Goal: Find specific page/section: Find specific page/section

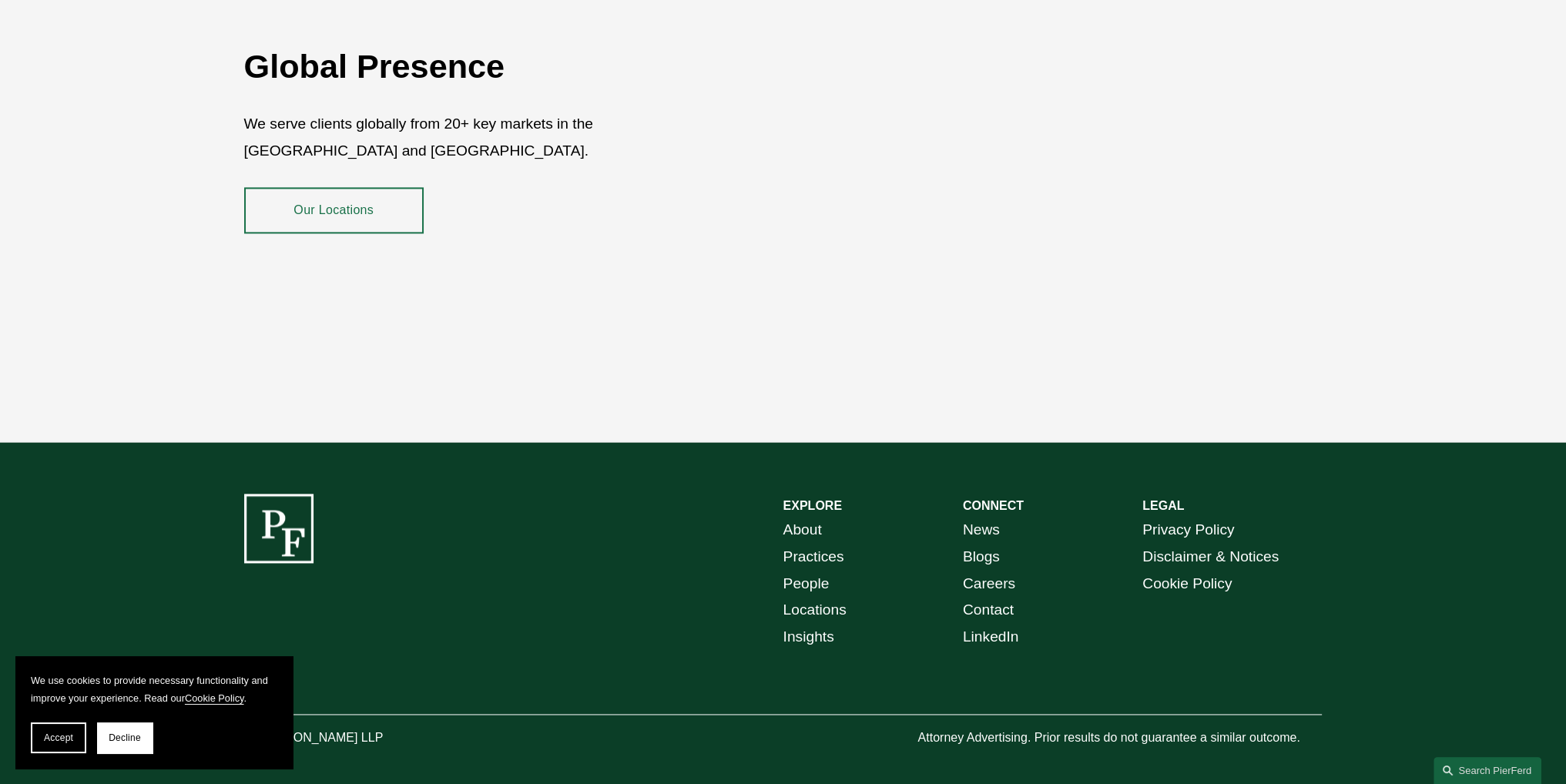
scroll to position [2833, 0]
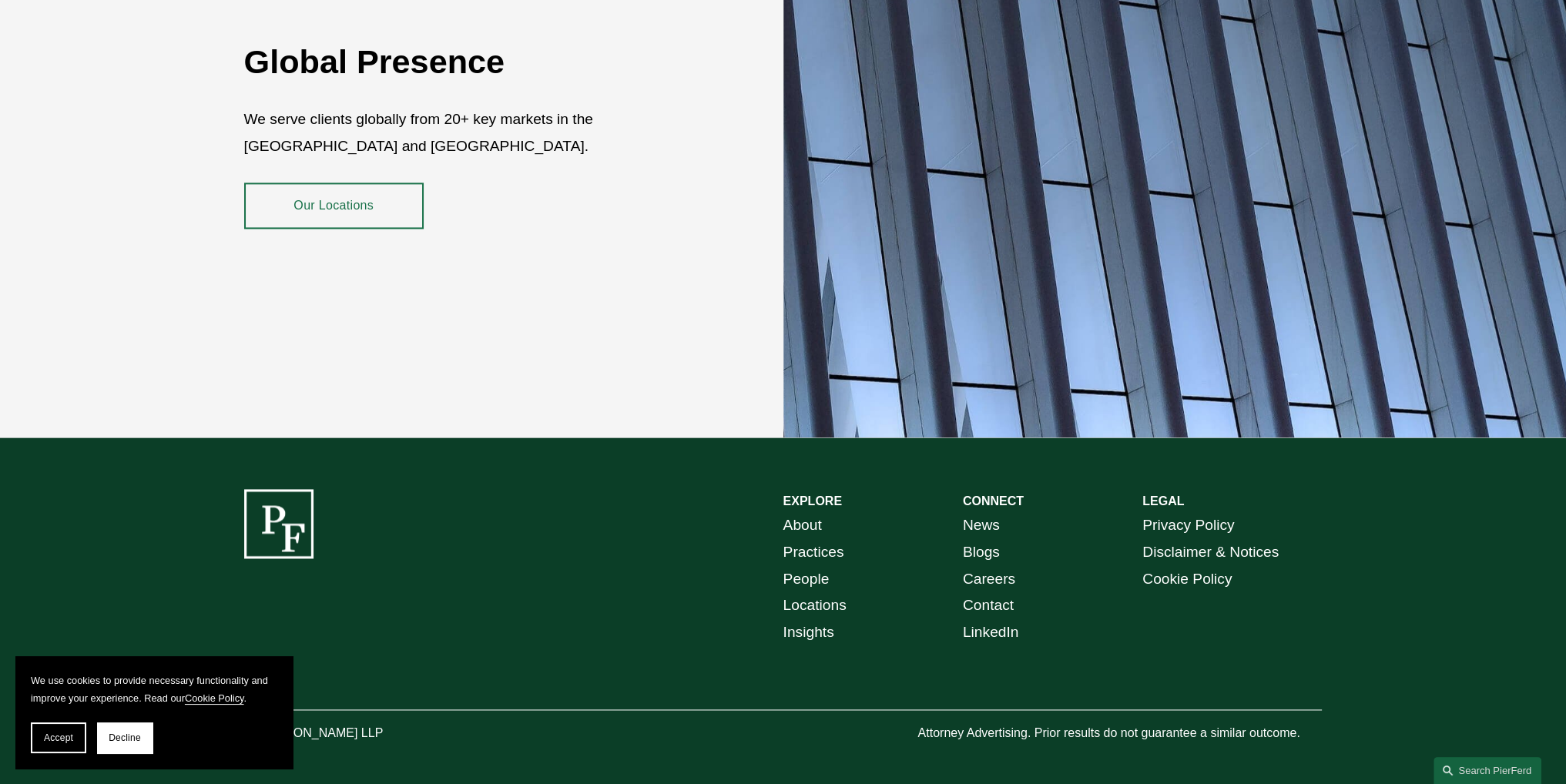
click at [365, 200] on link "Our Locations" at bounding box center [334, 205] width 180 height 46
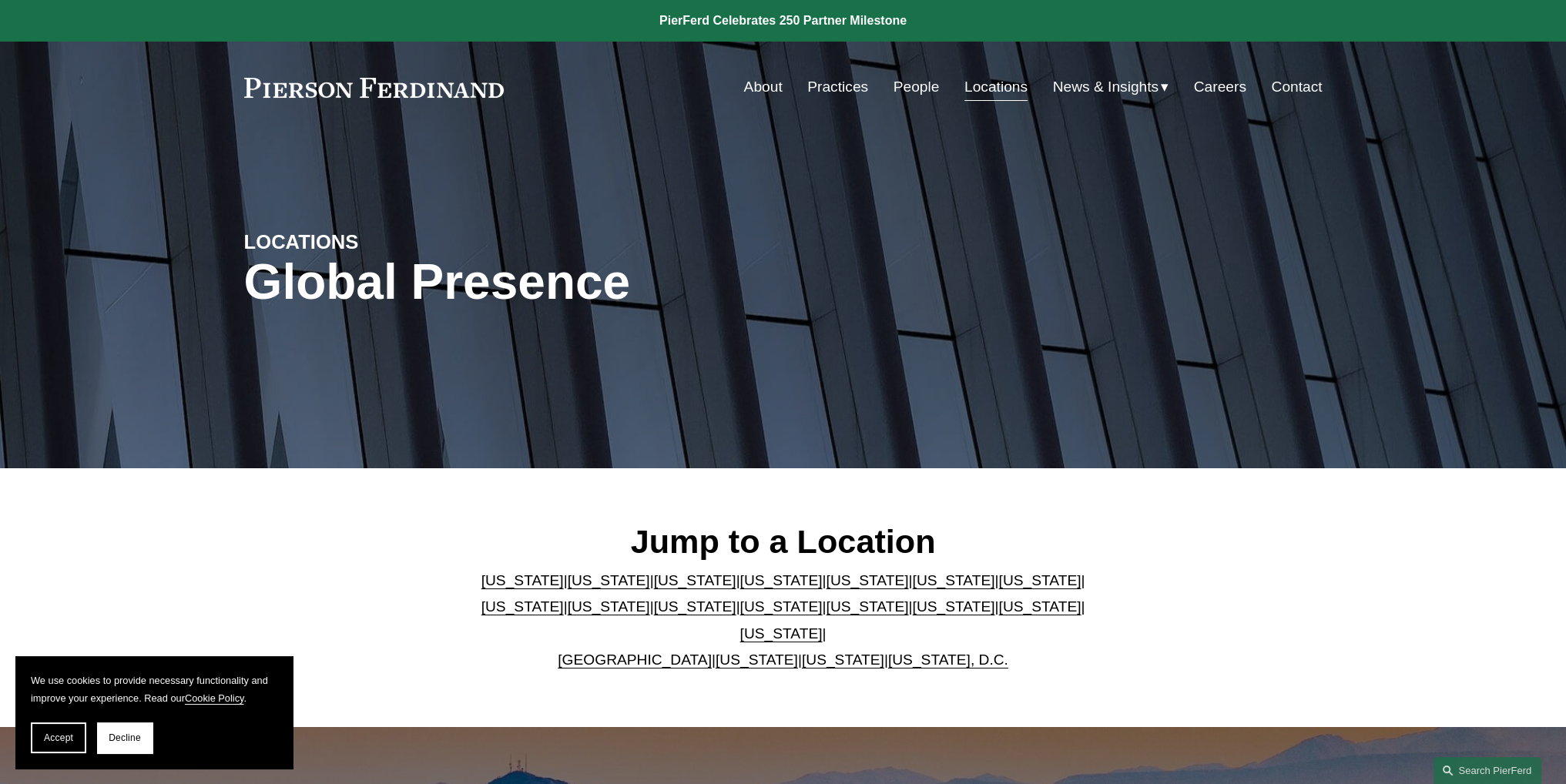
click at [930, 651] on link "Washington, D.C." at bounding box center [948, 659] width 120 height 16
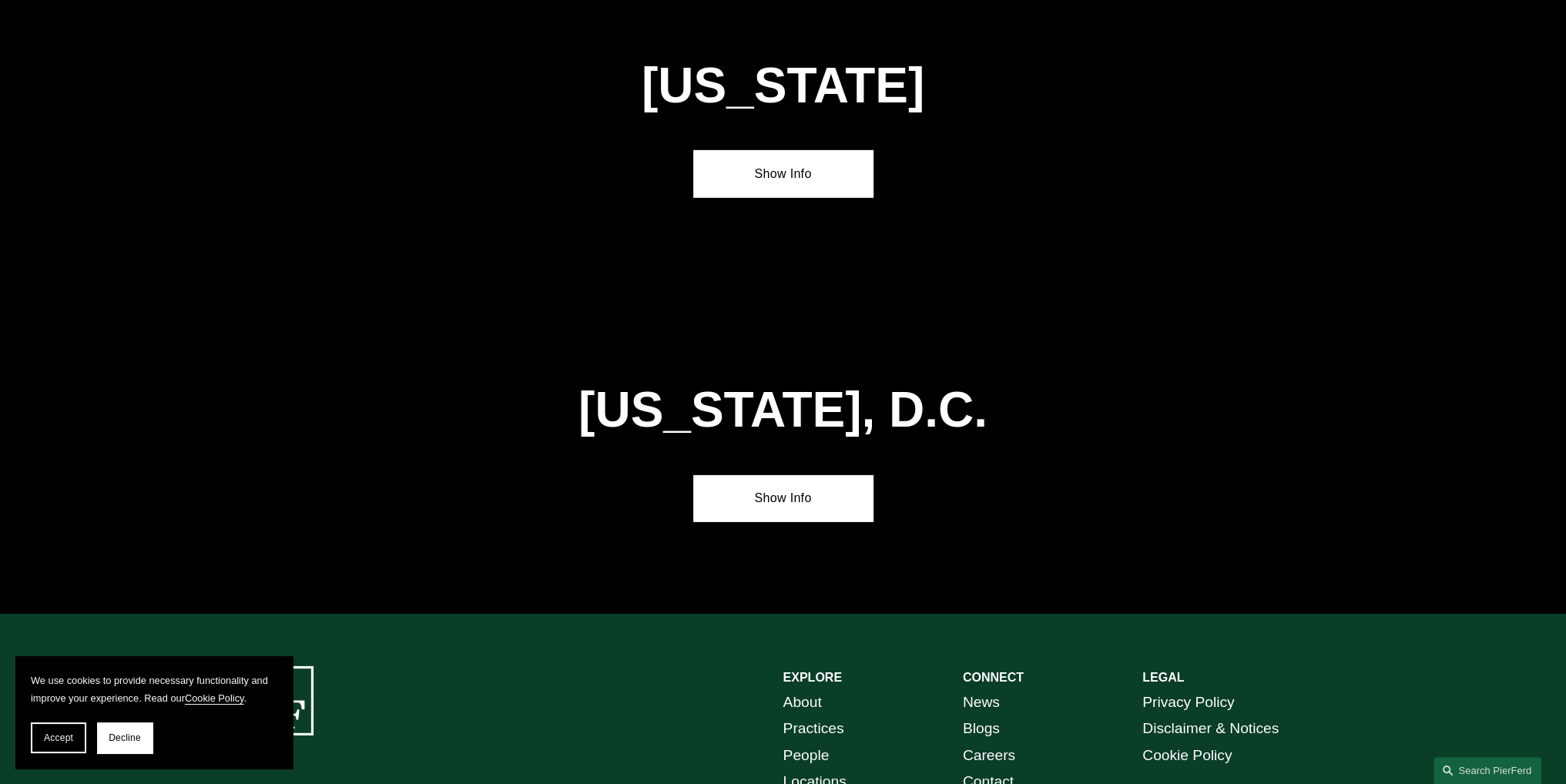
scroll to position [6467, 0]
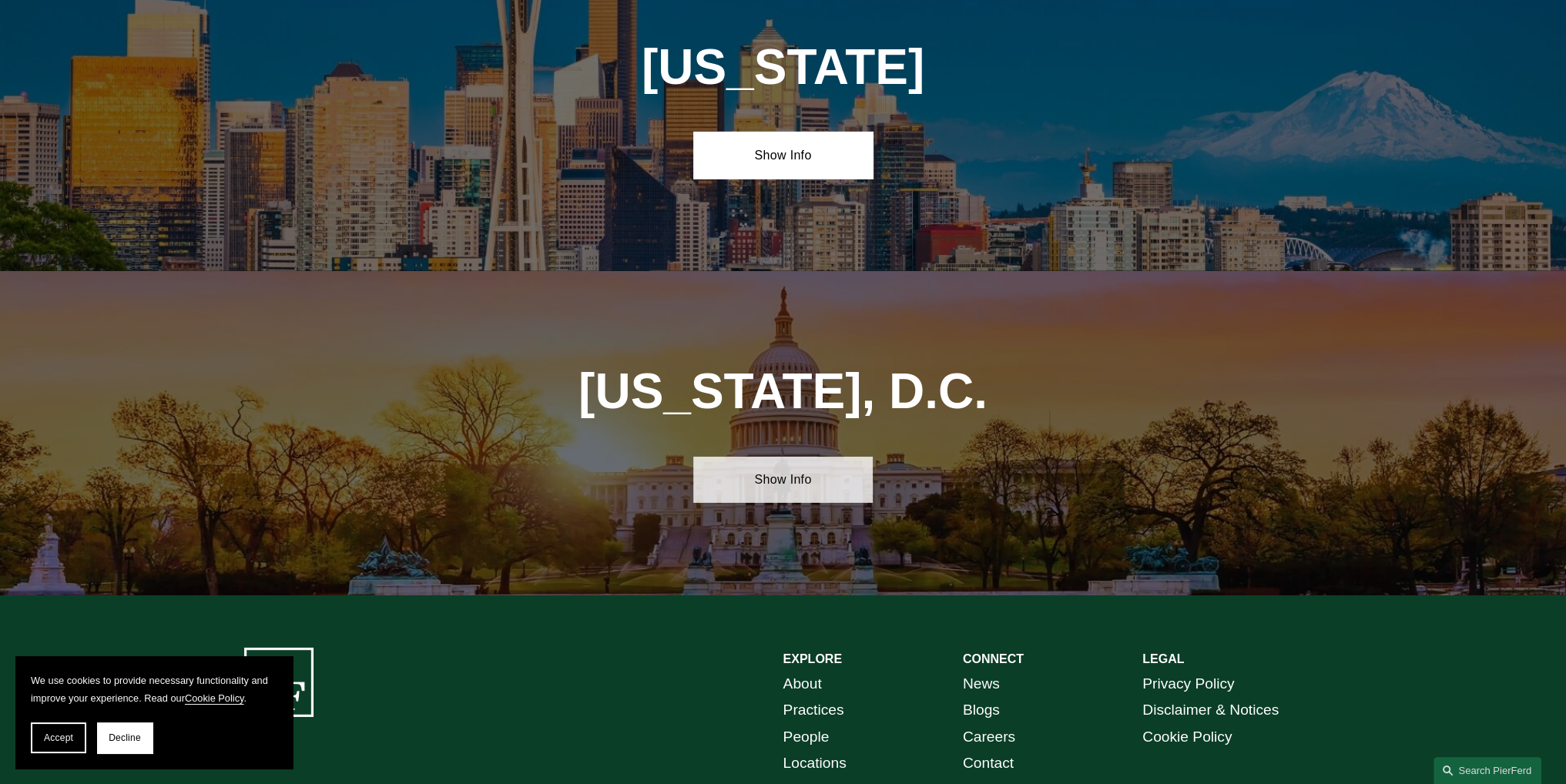
click at [795, 457] on link "Show Info" at bounding box center [783, 480] width 180 height 46
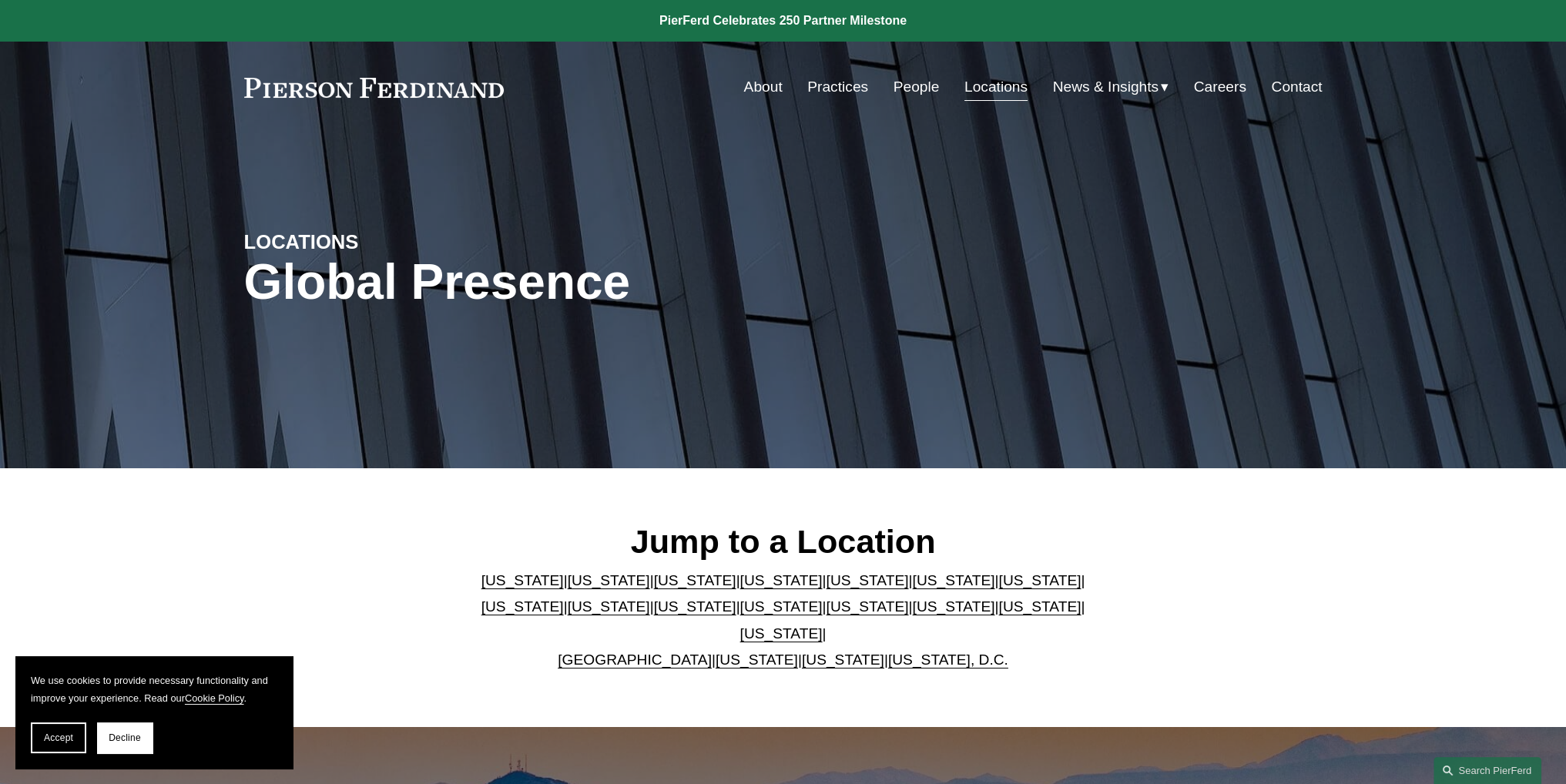
click at [912, 588] on link "[US_STATE]" at bounding box center [953, 580] width 83 height 16
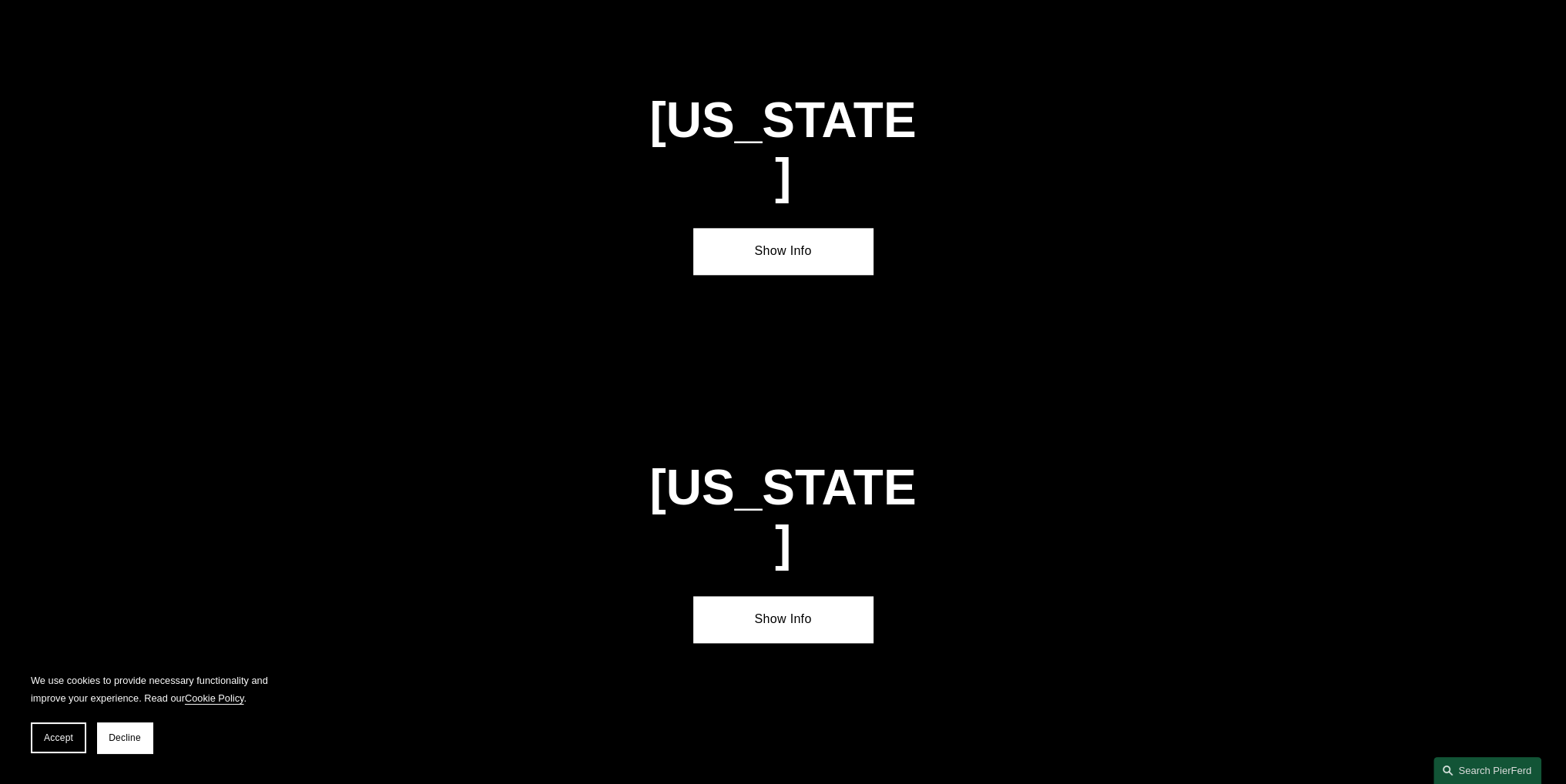
scroll to position [2350, 0]
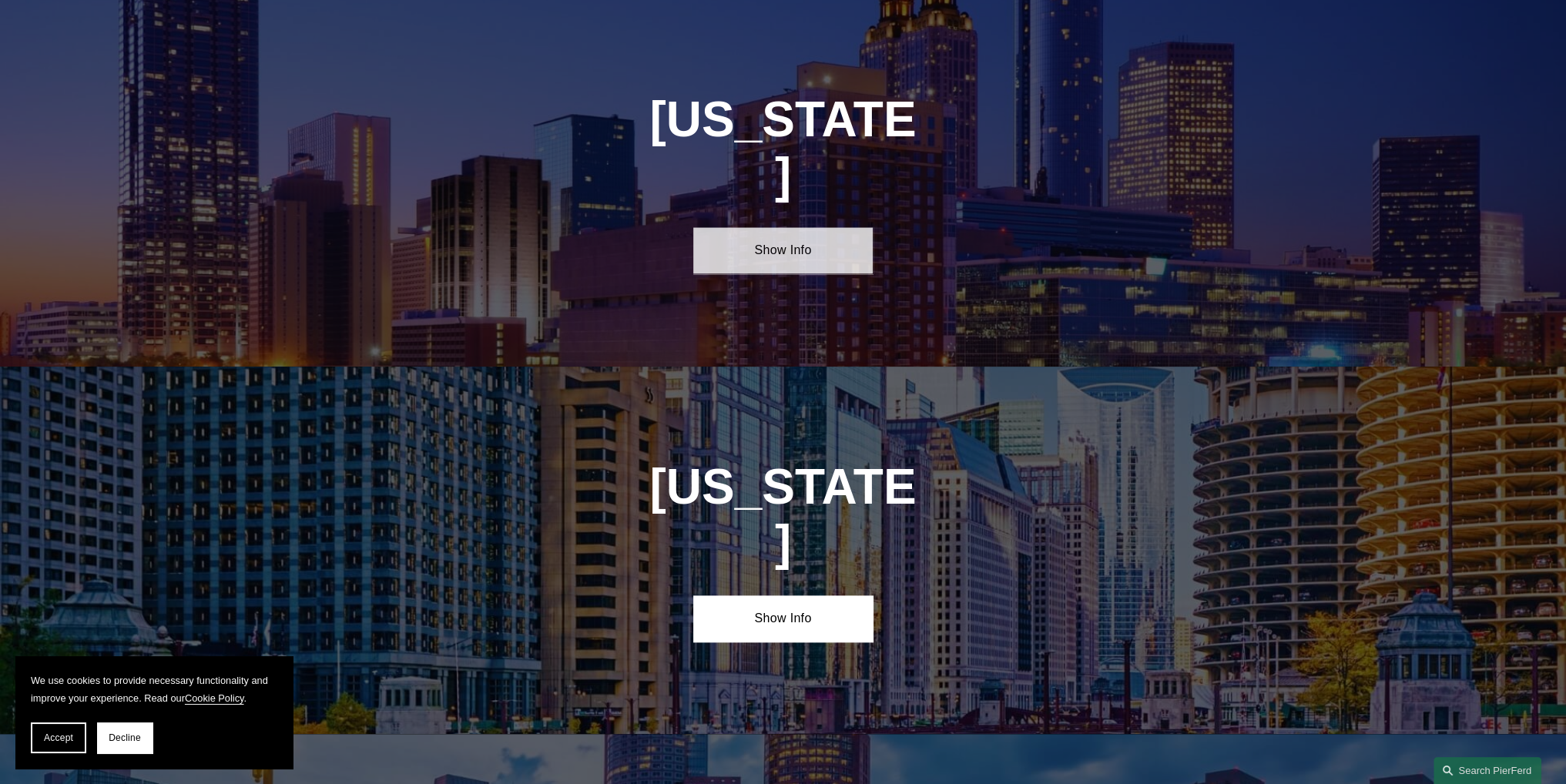
click at [795, 227] on link "Show Info" at bounding box center [783, 250] width 180 height 46
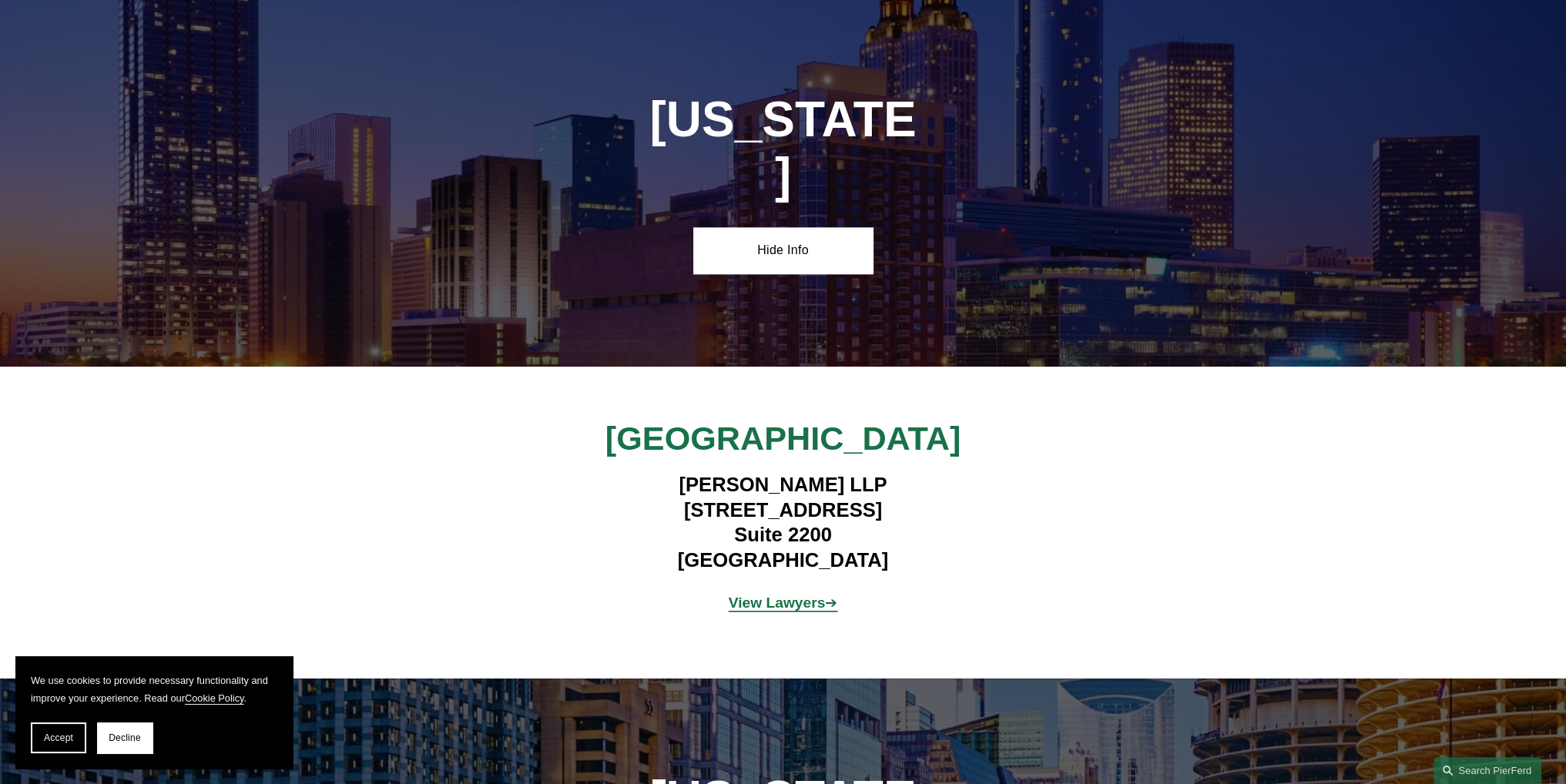
click at [804, 594] on strong "View Lawyers" at bounding box center [777, 602] width 97 height 16
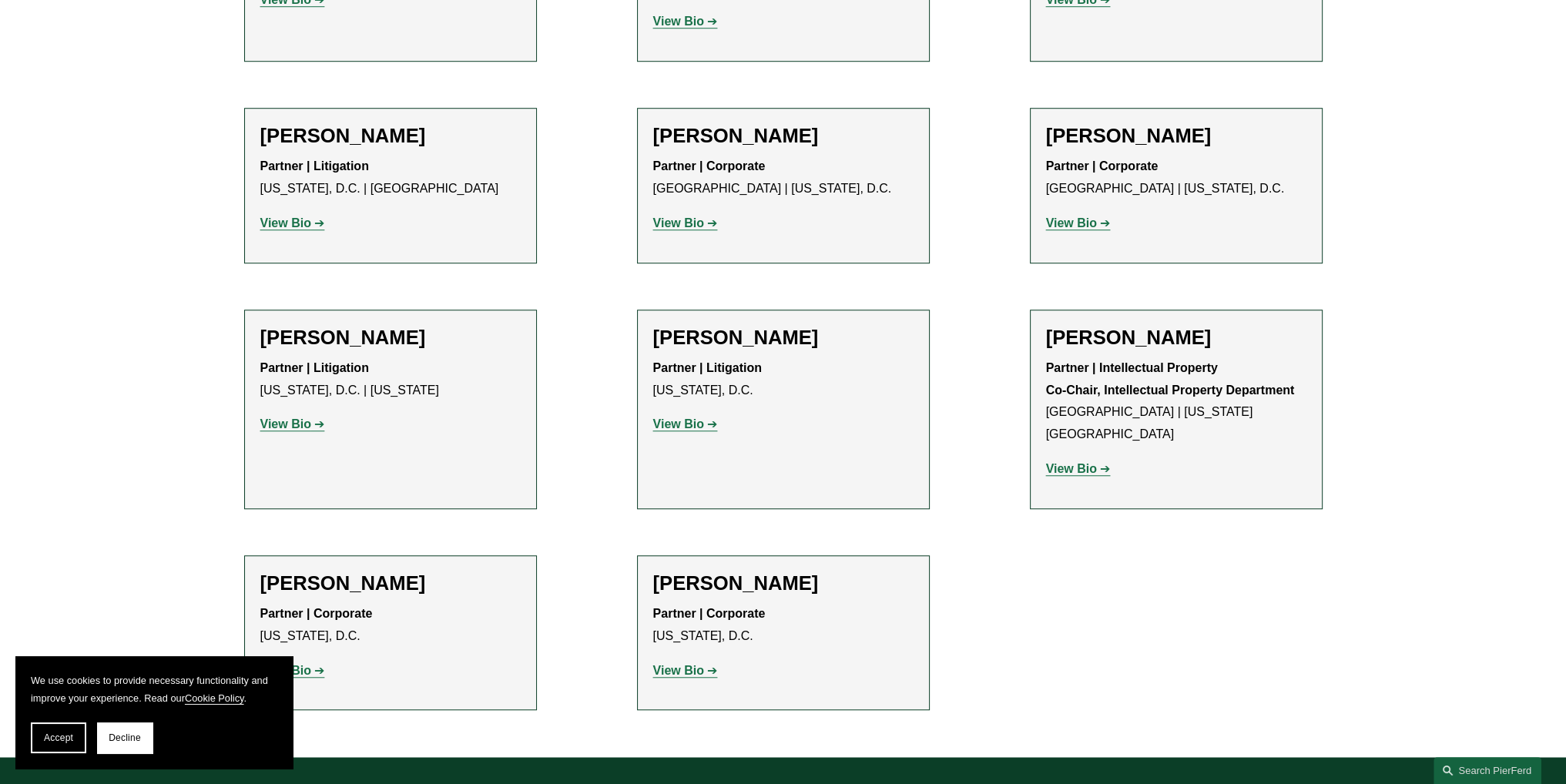
scroll to position [1581, 0]
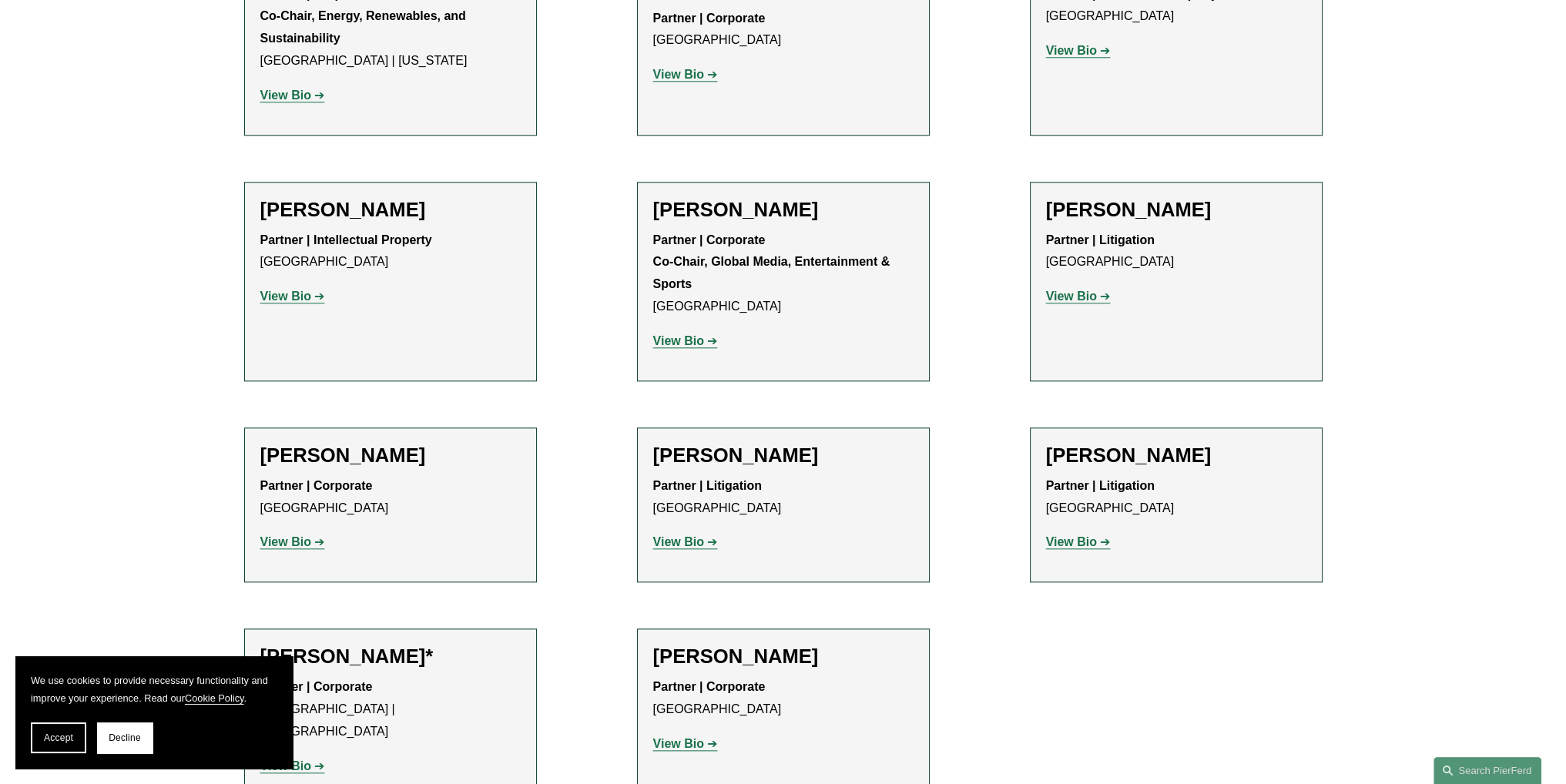
click at [289, 535] on strong "View Bio" at bounding box center [285, 541] width 51 height 13
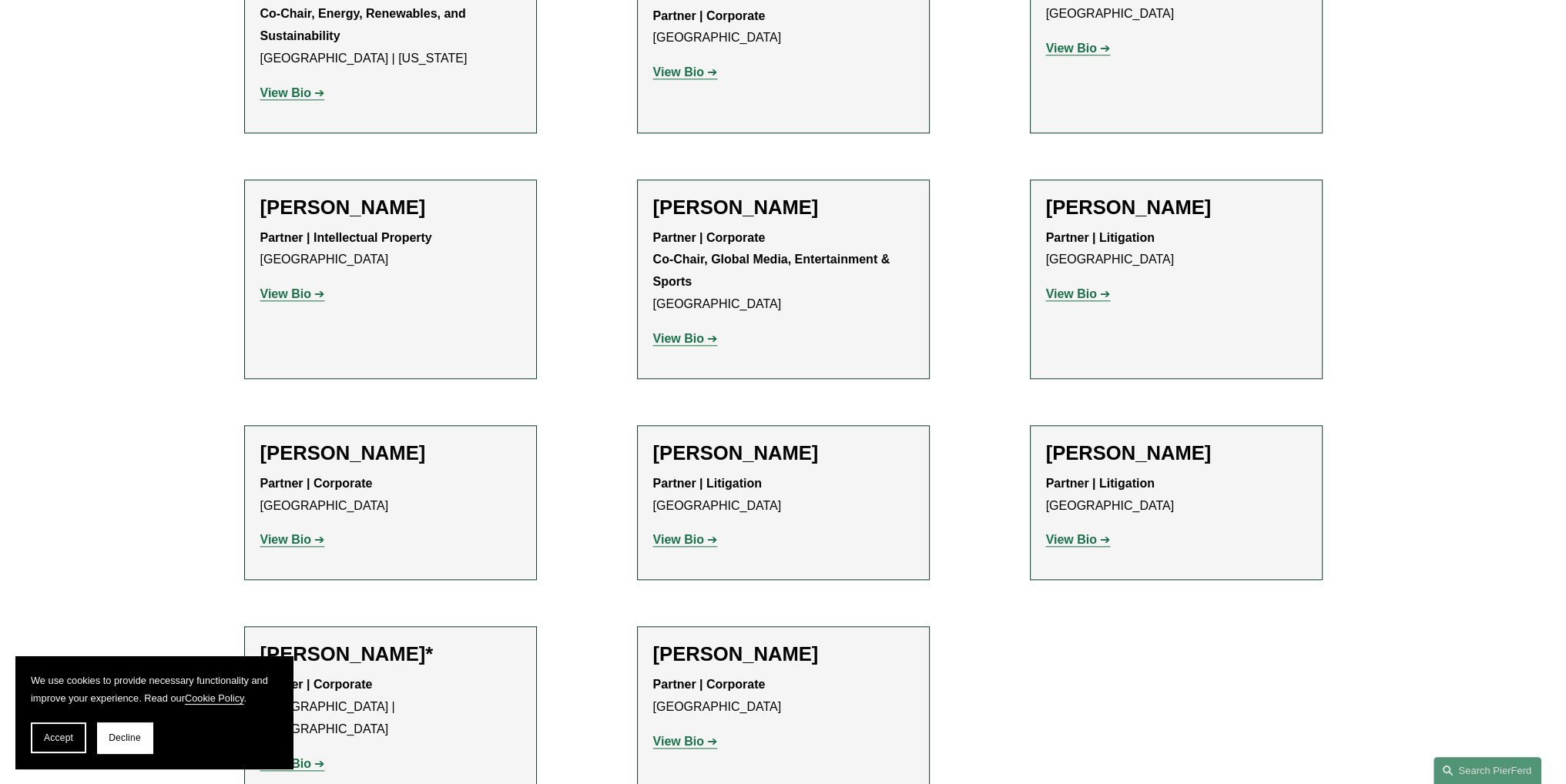
scroll to position [2158, 0]
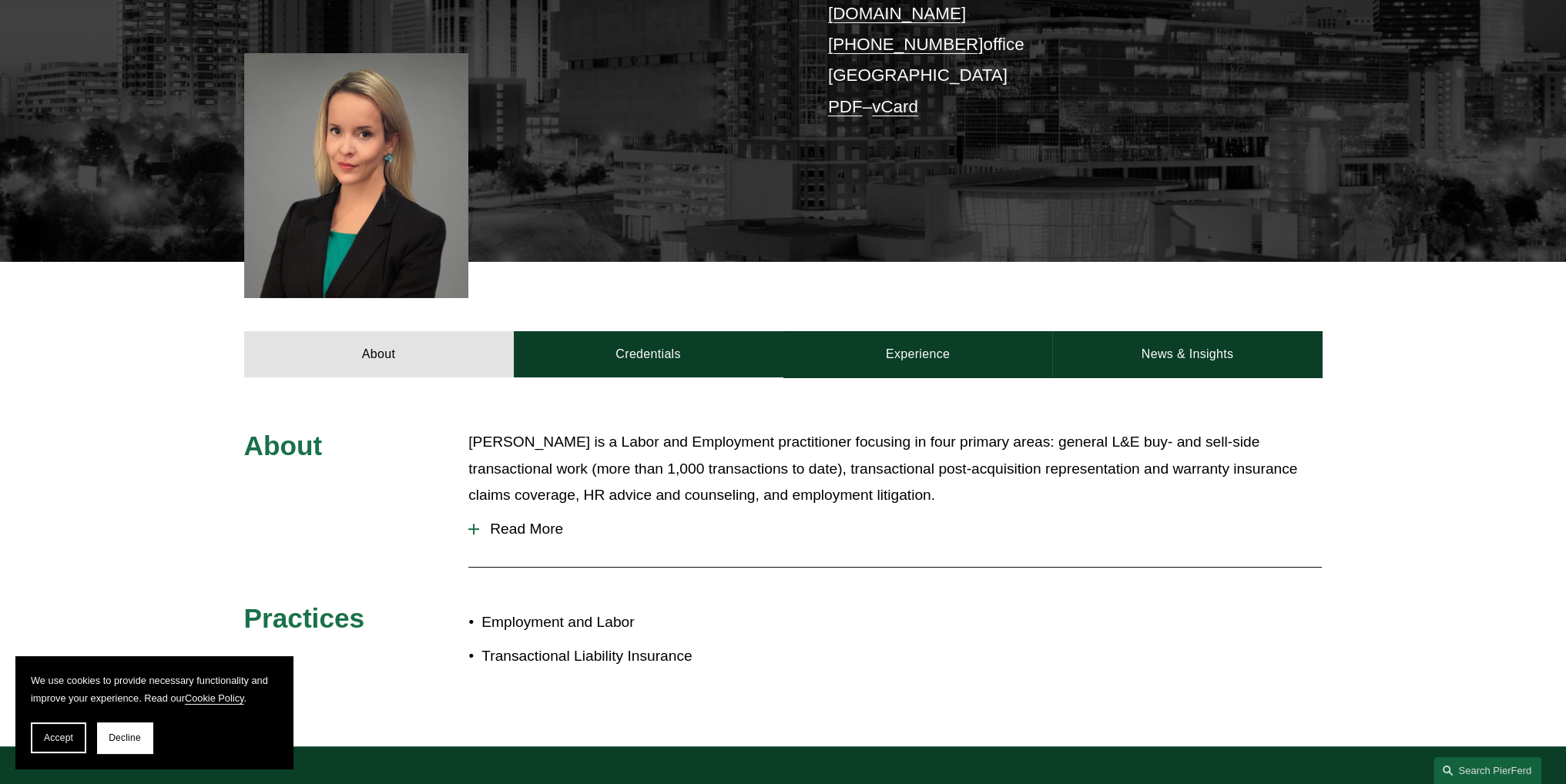
scroll to position [376, 0]
